Goal: Transaction & Acquisition: Purchase product/service

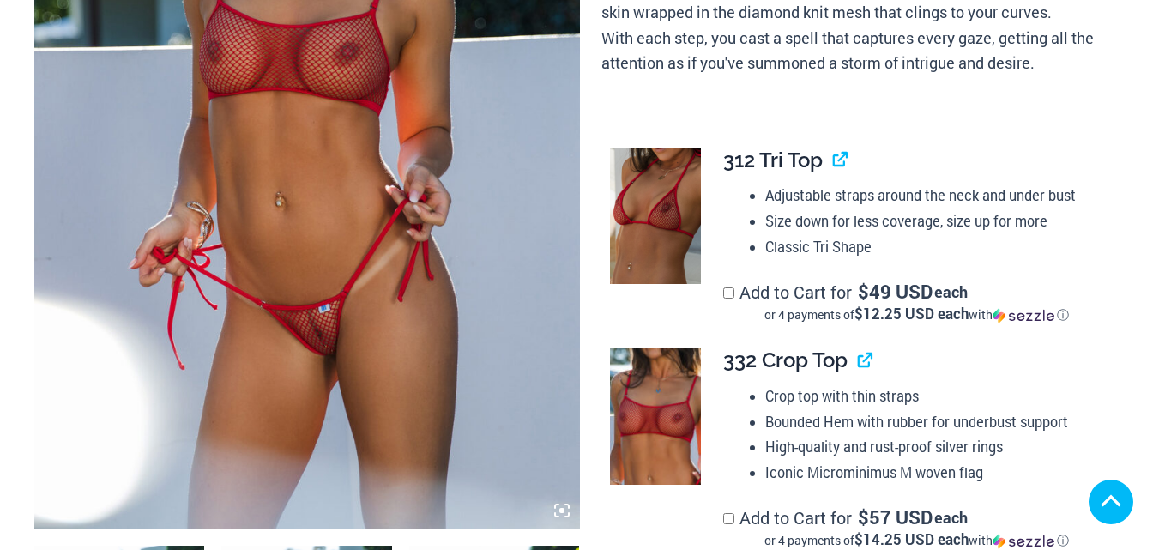
scroll to position [462, 0]
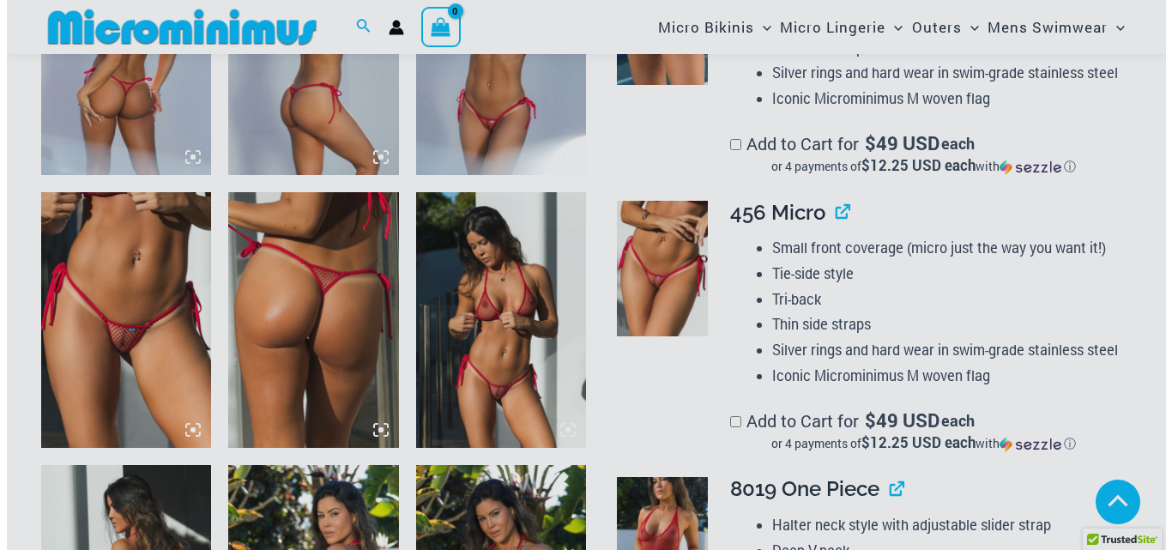
scroll to position [1081, 0]
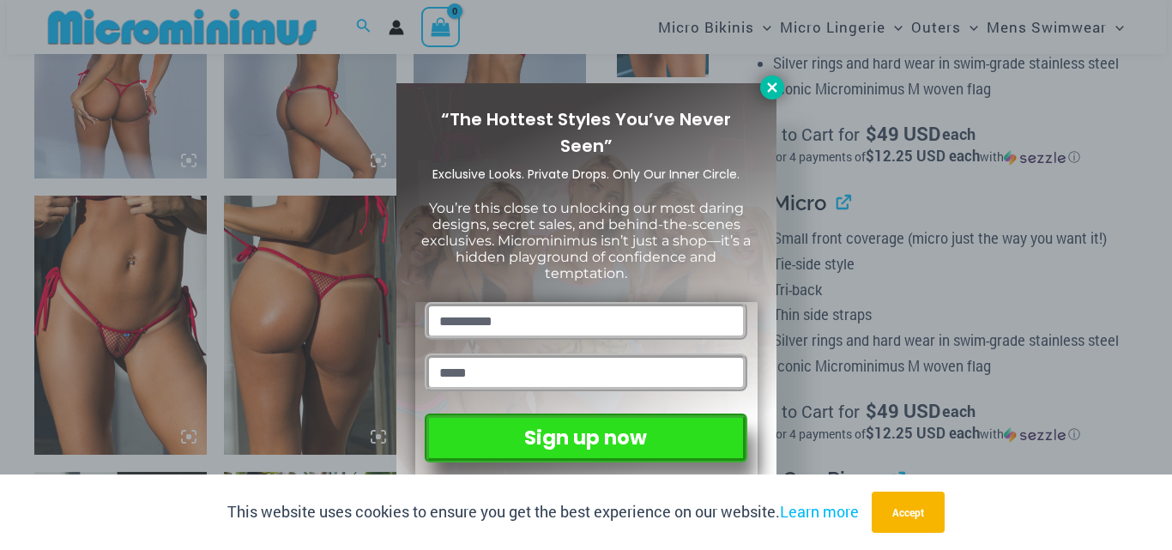
click at [775, 87] on icon at bounding box center [772, 87] width 15 height 15
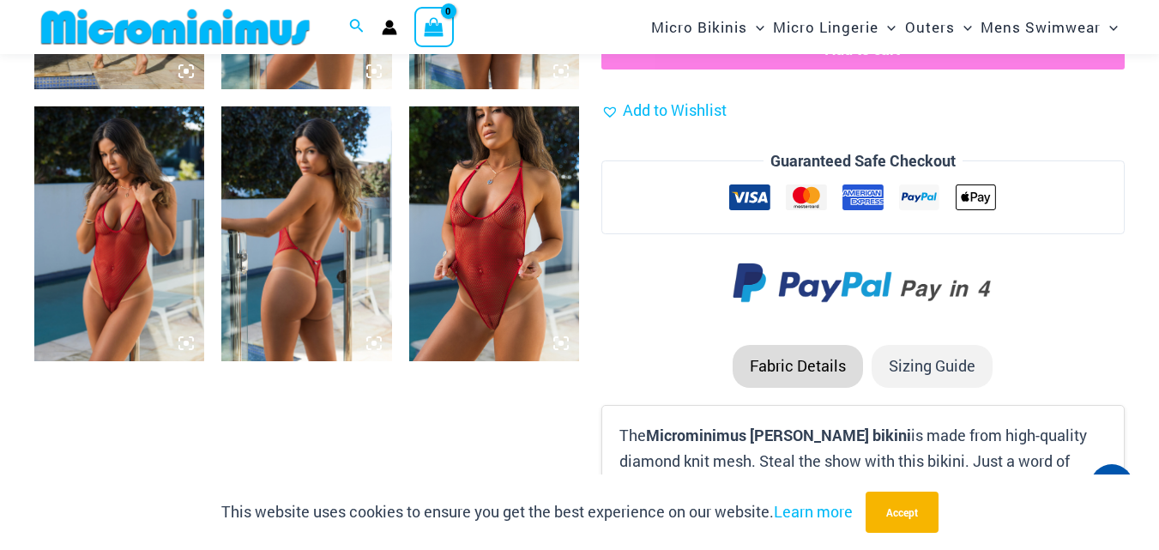
scroll to position [1953, 0]
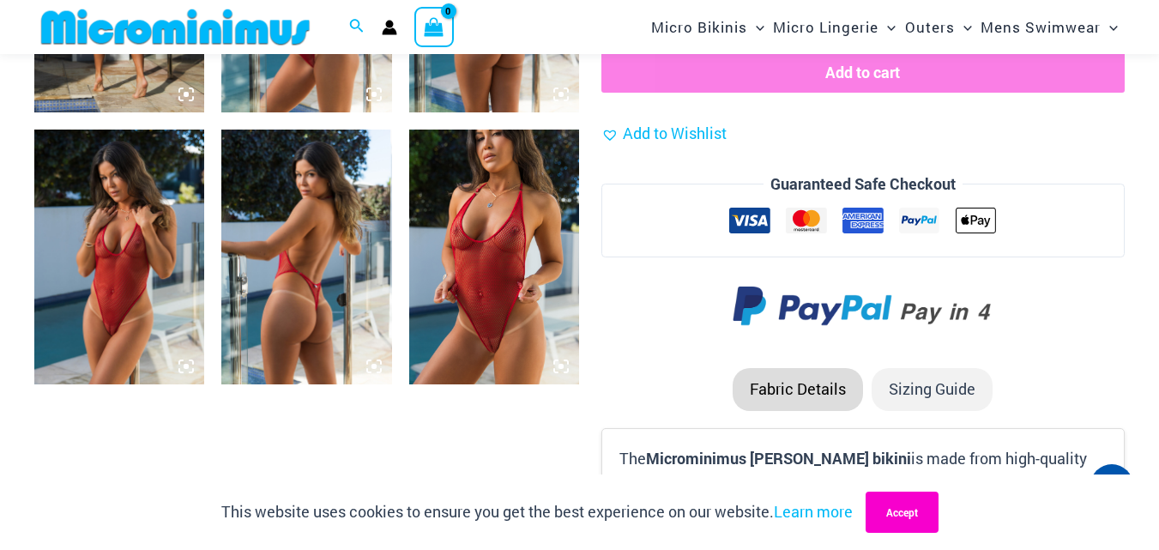
click at [923, 514] on button "Accept" at bounding box center [902, 512] width 73 height 41
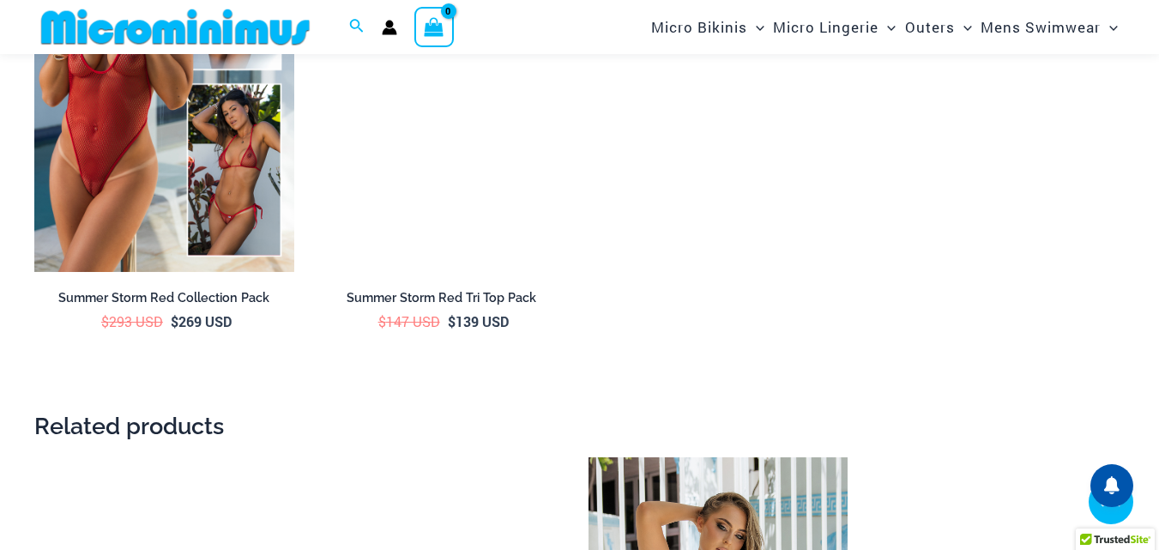
scroll to position [2857, 0]
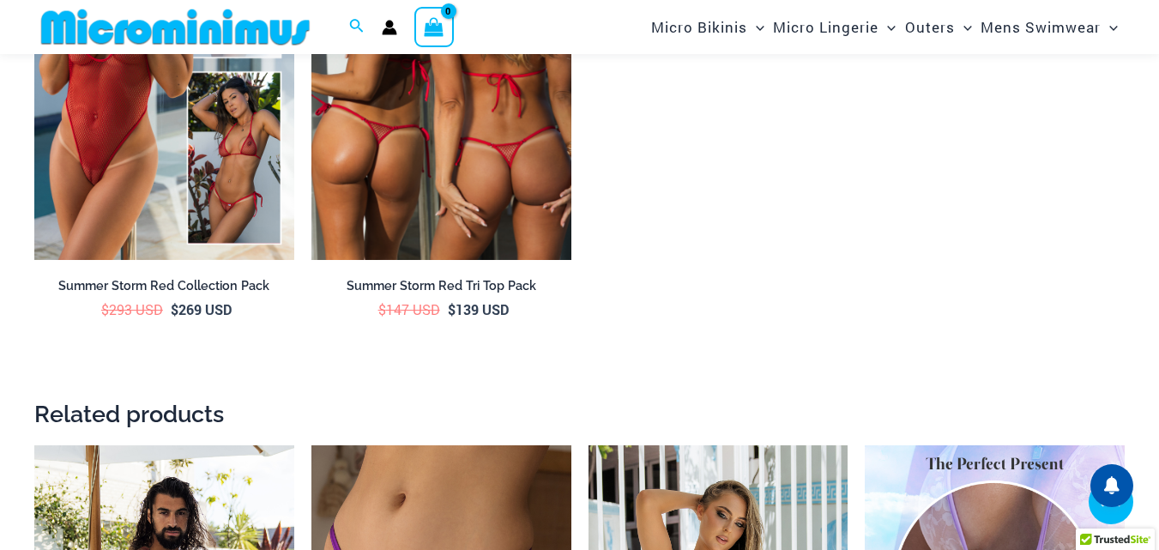
click at [449, 179] on img at bounding box center [441, 65] width 260 height 390
